Goal: Check status: Check status

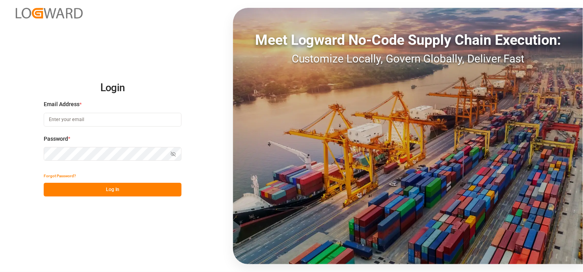
type input "[EMAIL_ADDRESS][DOMAIN_NAME]"
click at [120, 188] on button "Log In" at bounding box center [113, 190] width 138 height 14
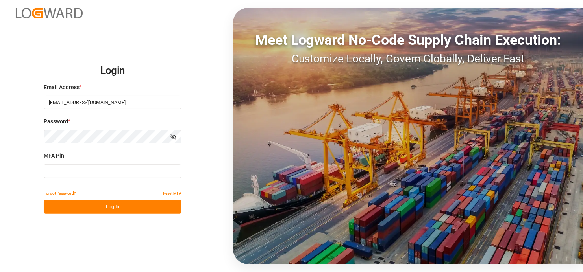
click at [73, 173] on input at bounding box center [113, 172] width 138 height 14
type input "9"
type input "546351"
click at [120, 209] on button "Log In" at bounding box center [113, 207] width 138 height 14
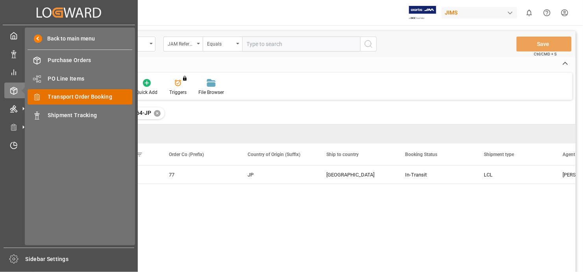
click at [100, 97] on span "Transport Order Booking" at bounding box center [90, 97] width 85 height 8
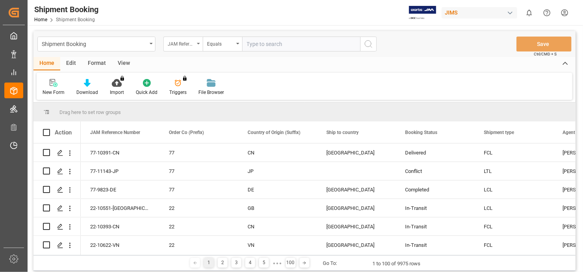
click at [198, 42] on div "JAM Reference Number" at bounding box center [182, 44] width 39 height 15
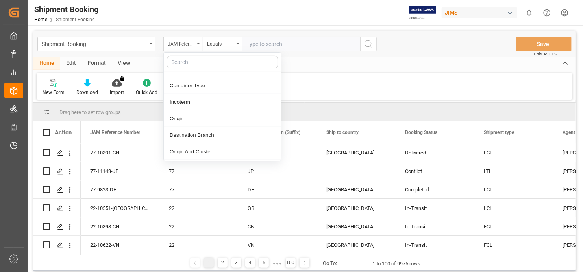
scroll to position [315, 0]
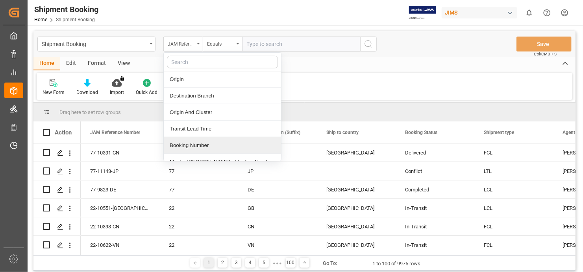
click at [213, 143] on div "Booking Number" at bounding box center [222, 145] width 117 height 17
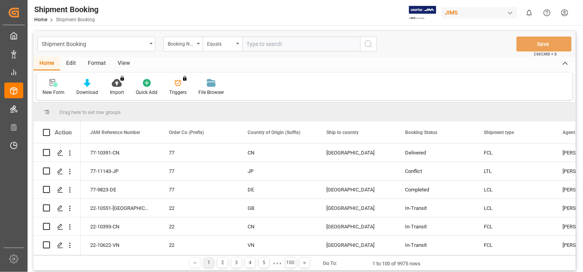
click at [307, 45] on input "text" at bounding box center [301, 44] width 118 height 15
paste input "EmployeePurchase.EriksonConsumer <[EMAIL_ADDRESS][DOMAIN_NAME]>"
type input "E"
click at [254, 44] on input "text" at bounding box center [301, 44] width 118 height 15
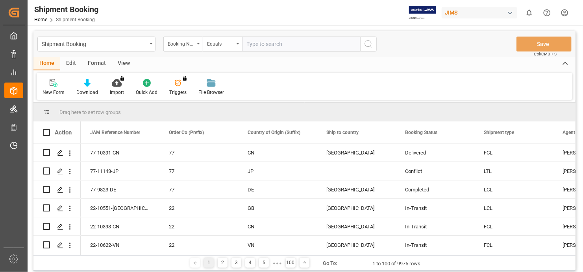
paste input "1Z8026RA0452103880"
type input "1Z8026RA0452103880"
click at [370, 42] on icon "search button" at bounding box center [368, 43] width 9 height 9
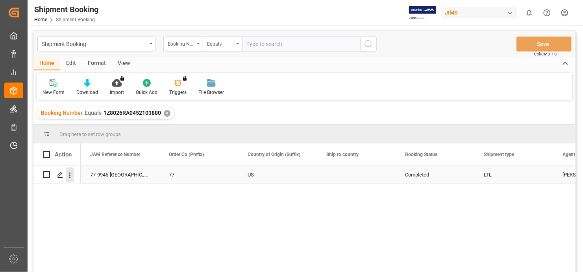
click at [71, 175] on icon "open menu" at bounding box center [70, 175] width 8 height 8
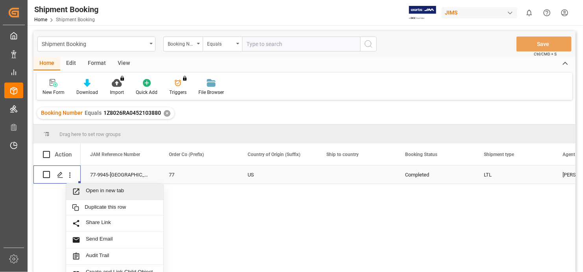
click at [126, 188] on span "Open in new tab" at bounding box center [122, 192] width 72 height 8
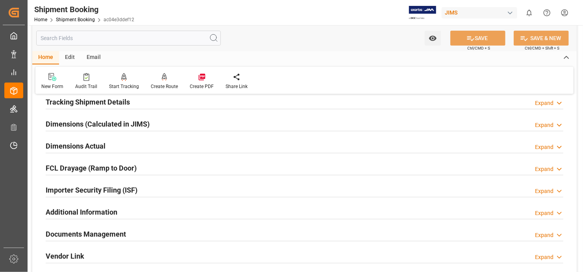
scroll to position [197, 0]
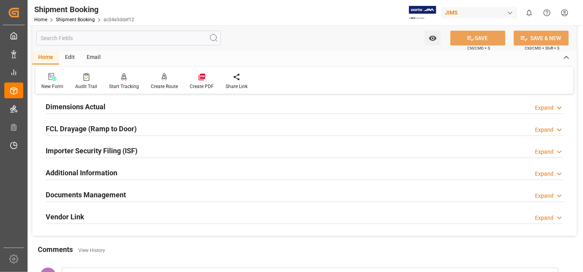
click at [112, 194] on h2 "Documents Management" at bounding box center [86, 195] width 80 height 11
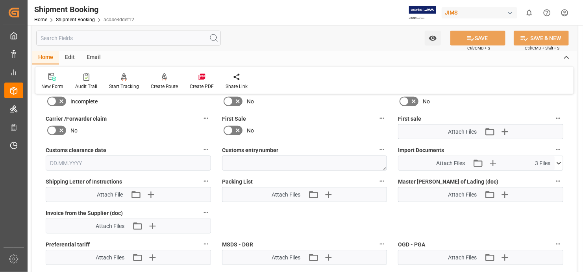
scroll to position [394, 0]
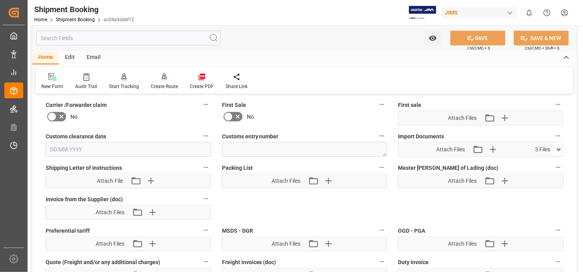
click at [560, 146] on icon at bounding box center [559, 150] width 8 height 8
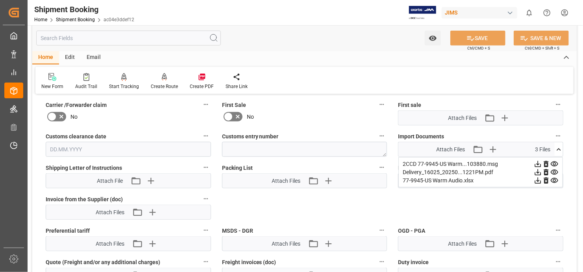
click at [555, 169] on icon at bounding box center [554, 173] width 8 height 8
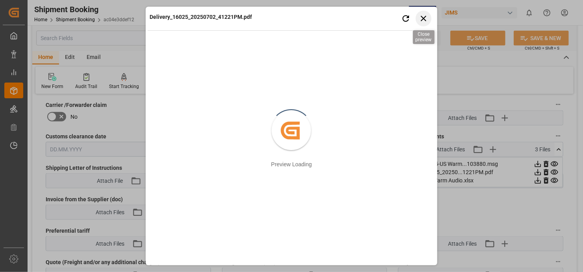
click at [422, 18] on icon "button" at bounding box center [424, 18] width 10 height 10
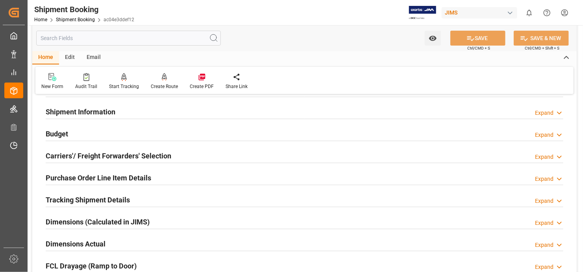
scroll to position [0, 0]
